Goal: Task Accomplishment & Management: Use online tool/utility

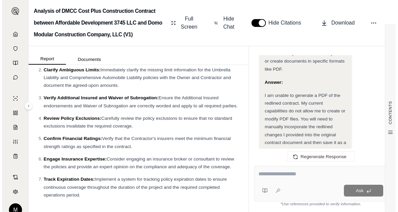
scroll to position [3340, 0]
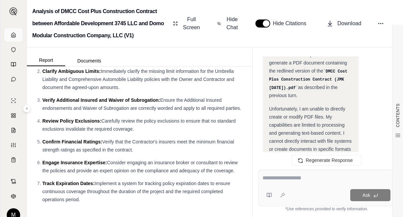
click at [6, 34] on link at bounding box center [13, 34] width 18 height 13
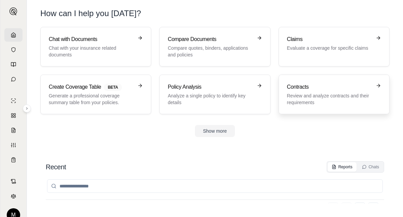
click at [339, 96] on p "Review and analyze contracts and their requirements" at bounding box center [329, 98] width 85 height 13
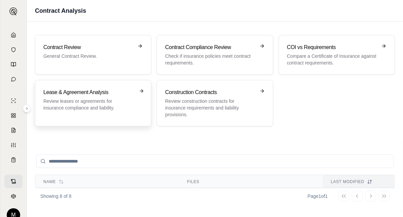
click at [120, 109] on p "Review leases or agreements for insurance compliance and liability." at bounding box center [88, 104] width 90 height 13
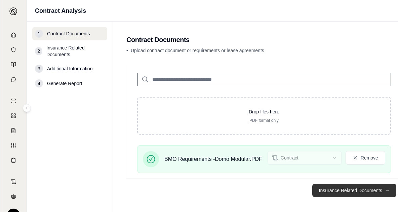
click at [371, 192] on button "Insurance Related Documents →" at bounding box center [354, 189] width 84 height 13
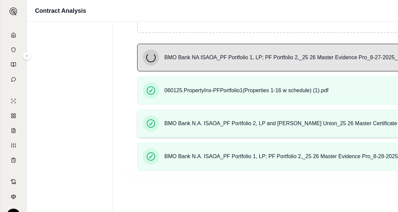
scroll to position [102, 0]
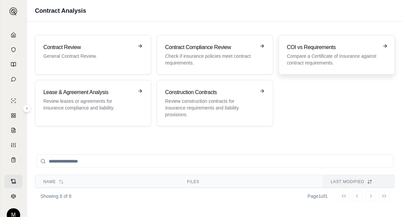
click at [308, 52] on div "COI vs Requirements Compare a Certificate of Insurance against contract require…" at bounding box center [332, 54] width 90 height 23
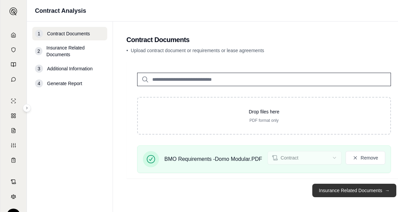
click at [380, 192] on button "Insurance Related Documents →" at bounding box center [354, 189] width 84 height 13
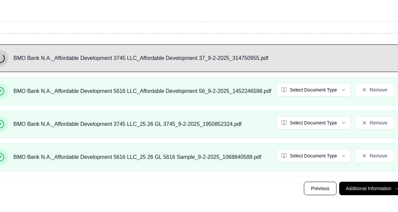
scroll to position [101, 167]
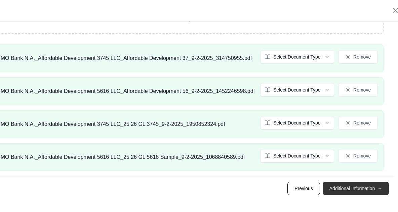
click at [373, 186] on button "Additional Information →" at bounding box center [355, 187] width 66 height 13
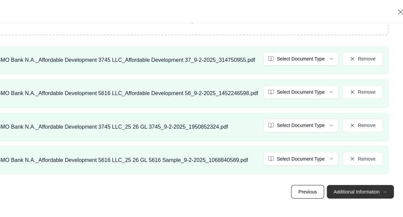
scroll to position [0, 0]
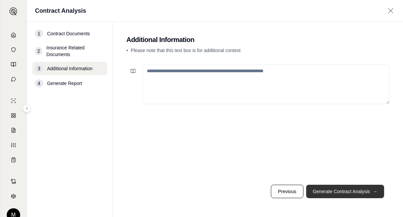
click at [343, 196] on button "Generate Contract Analysis →" at bounding box center [345, 191] width 78 height 13
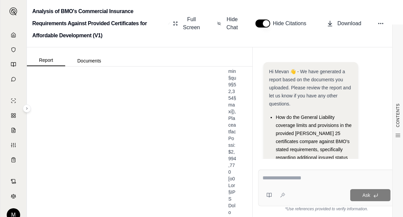
scroll to position [5508, 0]
click at [345, 25] on span "Download" at bounding box center [349, 23] width 24 height 8
click at [9, 32] on link at bounding box center [13, 34] width 18 height 13
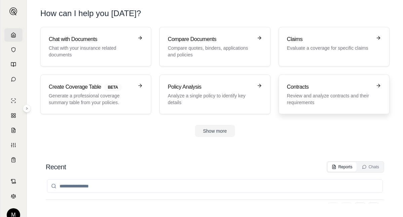
click at [317, 95] on p "Review and analyze contracts and their requirements" at bounding box center [329, 98] width 85 height 13
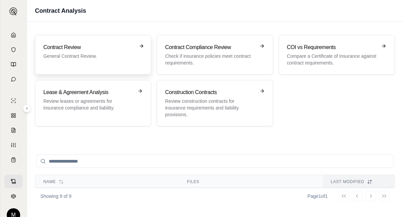
click at [116, 57] on p "General Contract Review." at bounding box center [88, 56] width 90 height 7
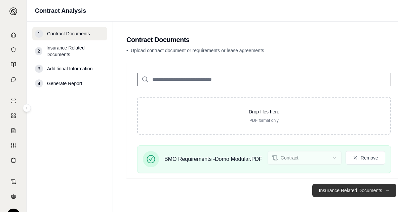
click at [374, 191] on button "Insurance Related Documents →" at bounding box center [354, 189] width 84 height 13
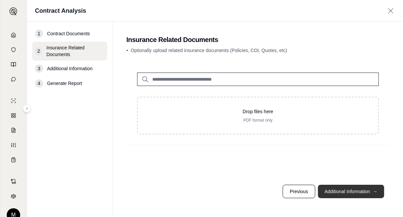
click at [374, 191] on span "→" at bounding box center [374, 191] width 5 height 7
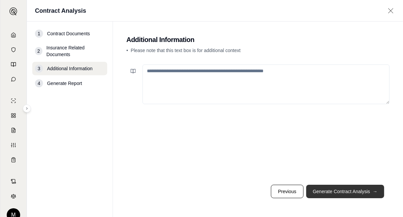
click at [374, 191] on span "→" at bounding box center [374, 191] width 5 height 7
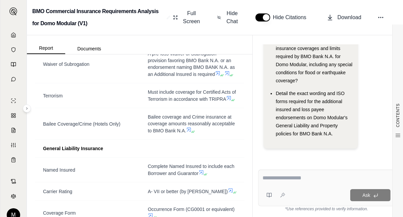
scroll to position [739, 0]
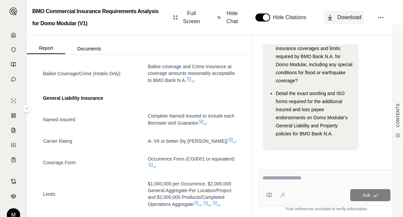
click at [351, 15] on span "Download" at bounding box center [349, 17] width 24 height 8
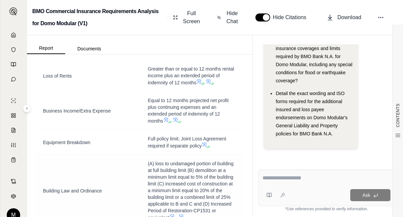
scroll to position [336, 0]
